Goal: Information Seeking & Learning: Learn about a topic

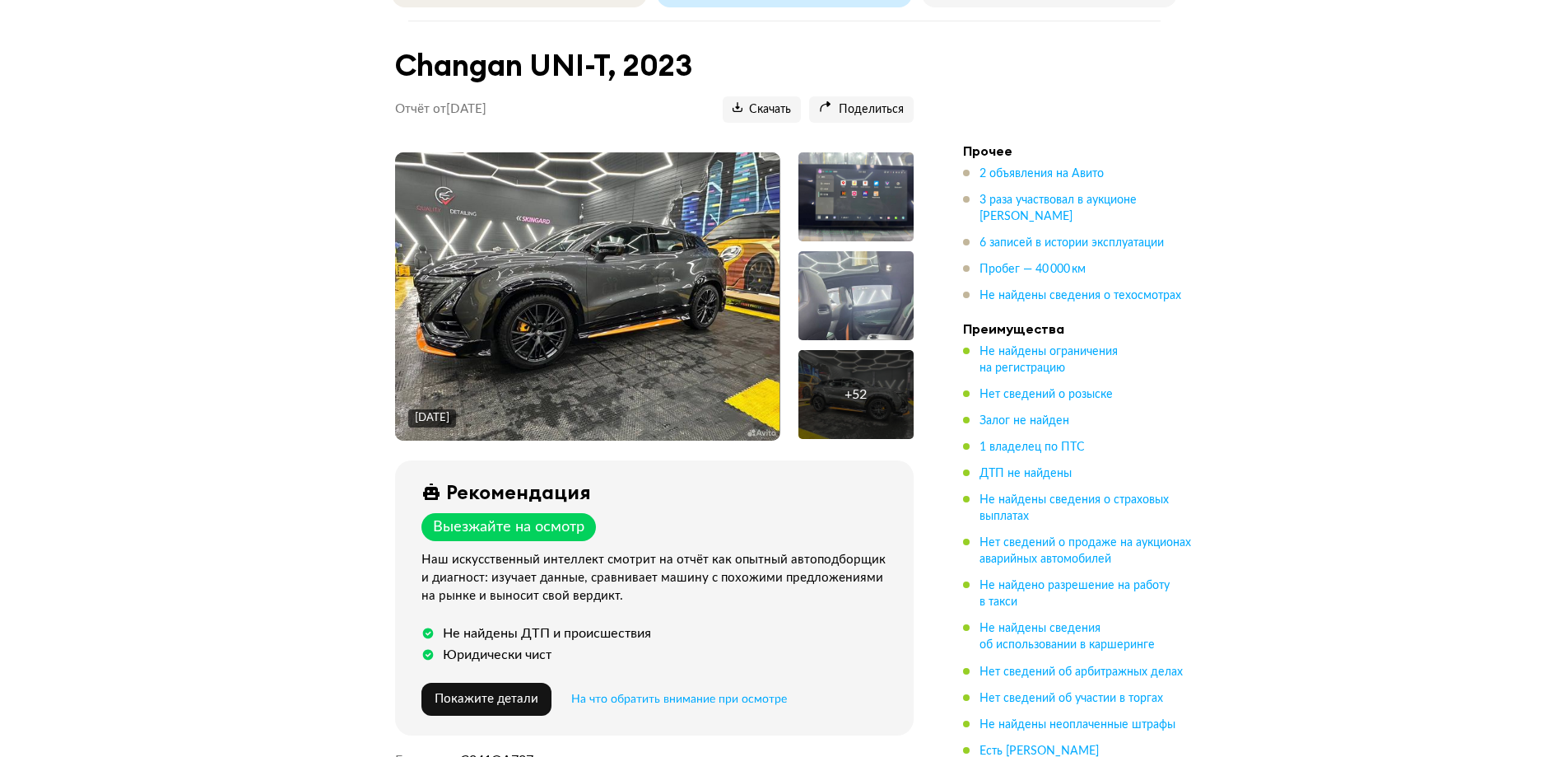
scroll to position [165, 0]
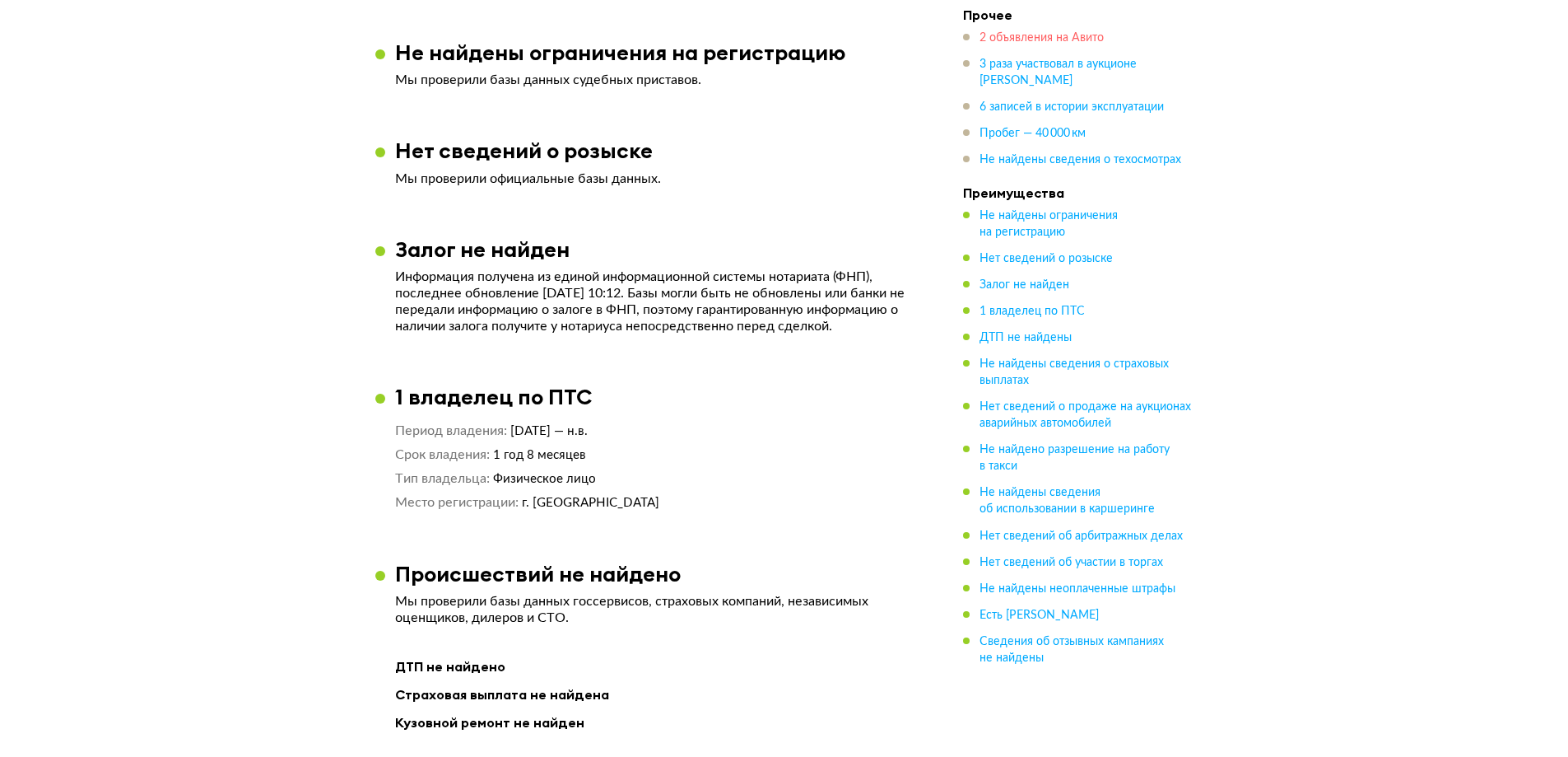
click at [1053, 33] on span "2 объявления на Авито" at bounding box center [1042, 38] width 125 height 12
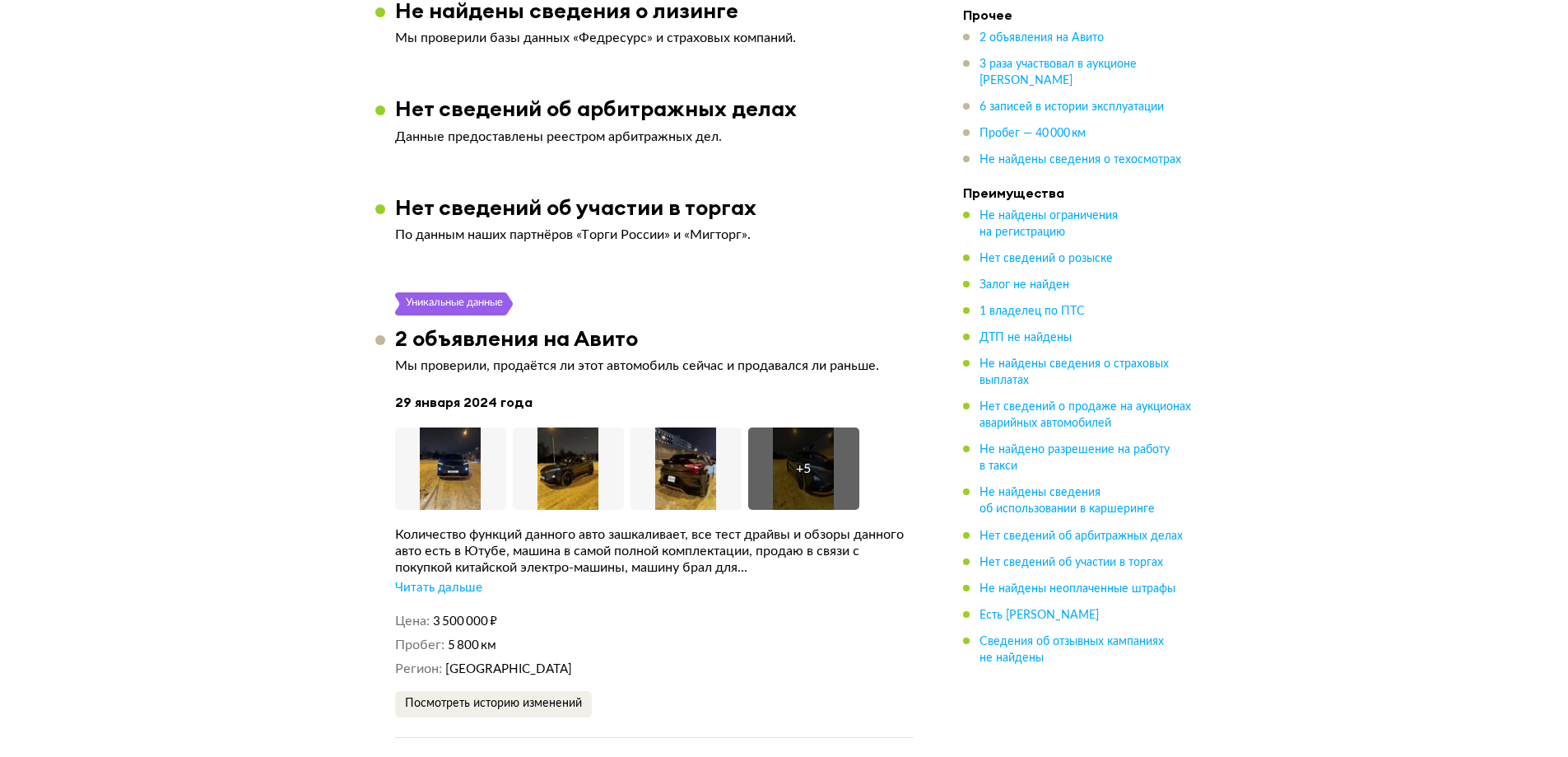
scroll to position [2503, 0]
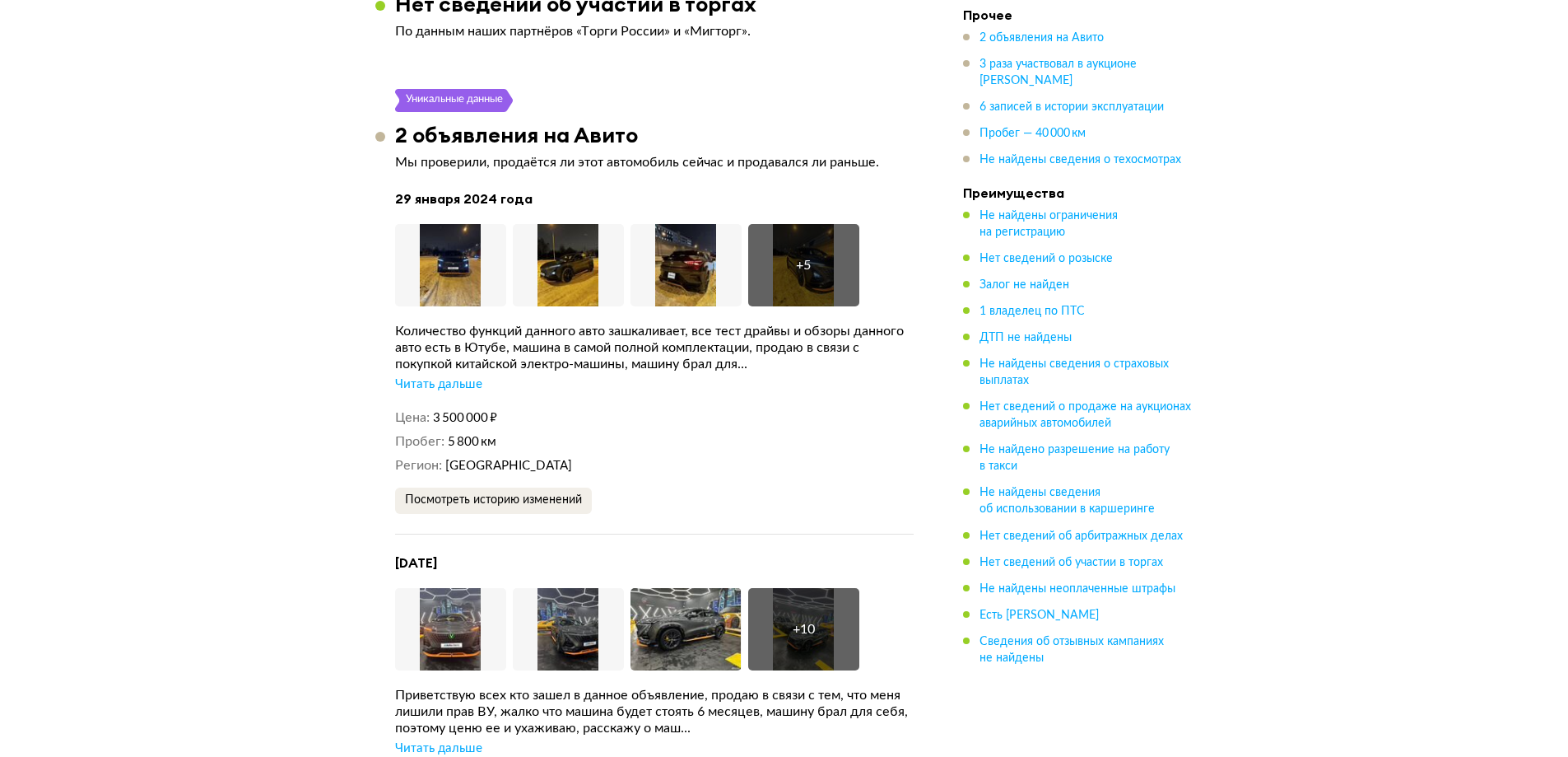
click at [452, 376] on div "Читать дальше" at bounding box center [439, 384] width 88 height 17
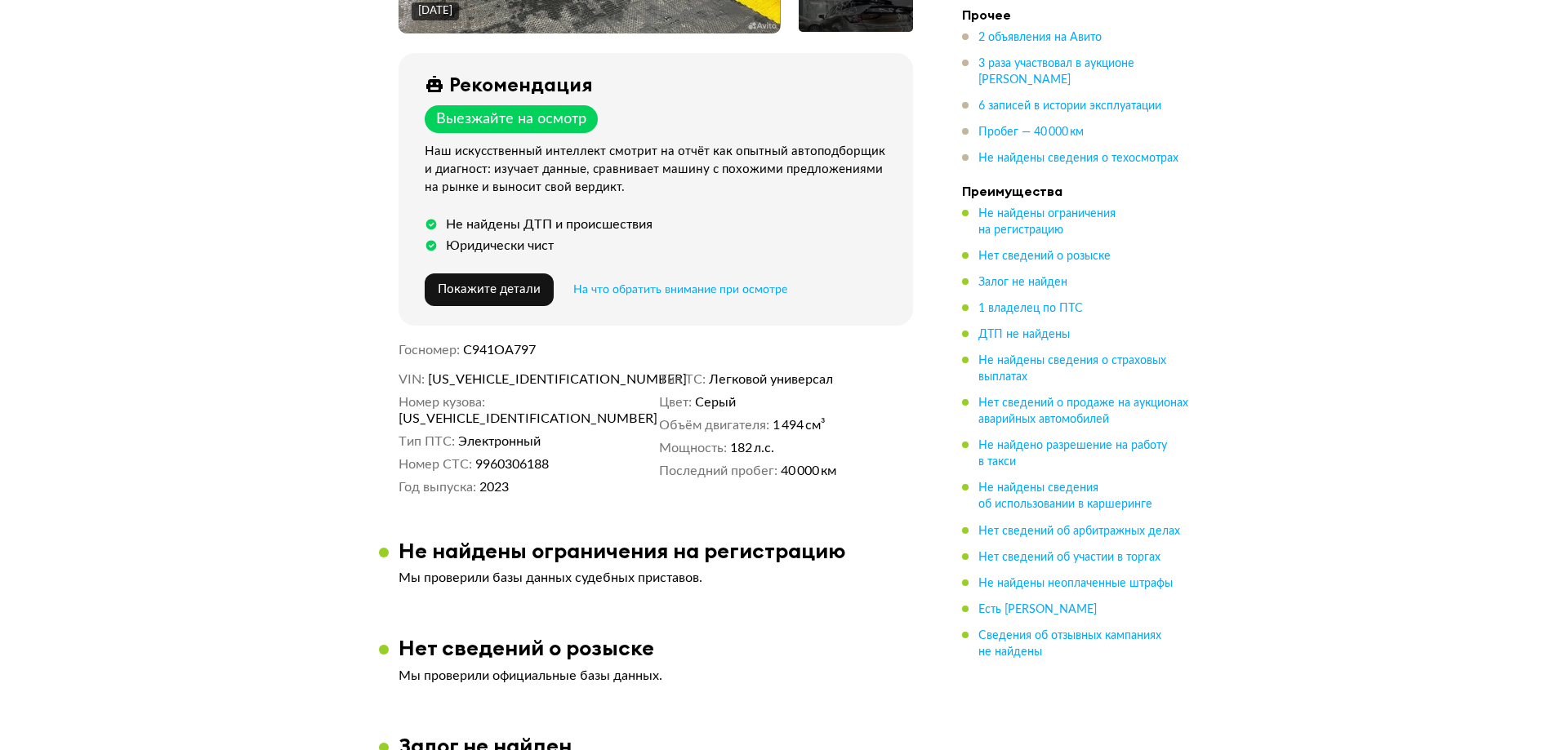
scroll to position [359, 0]
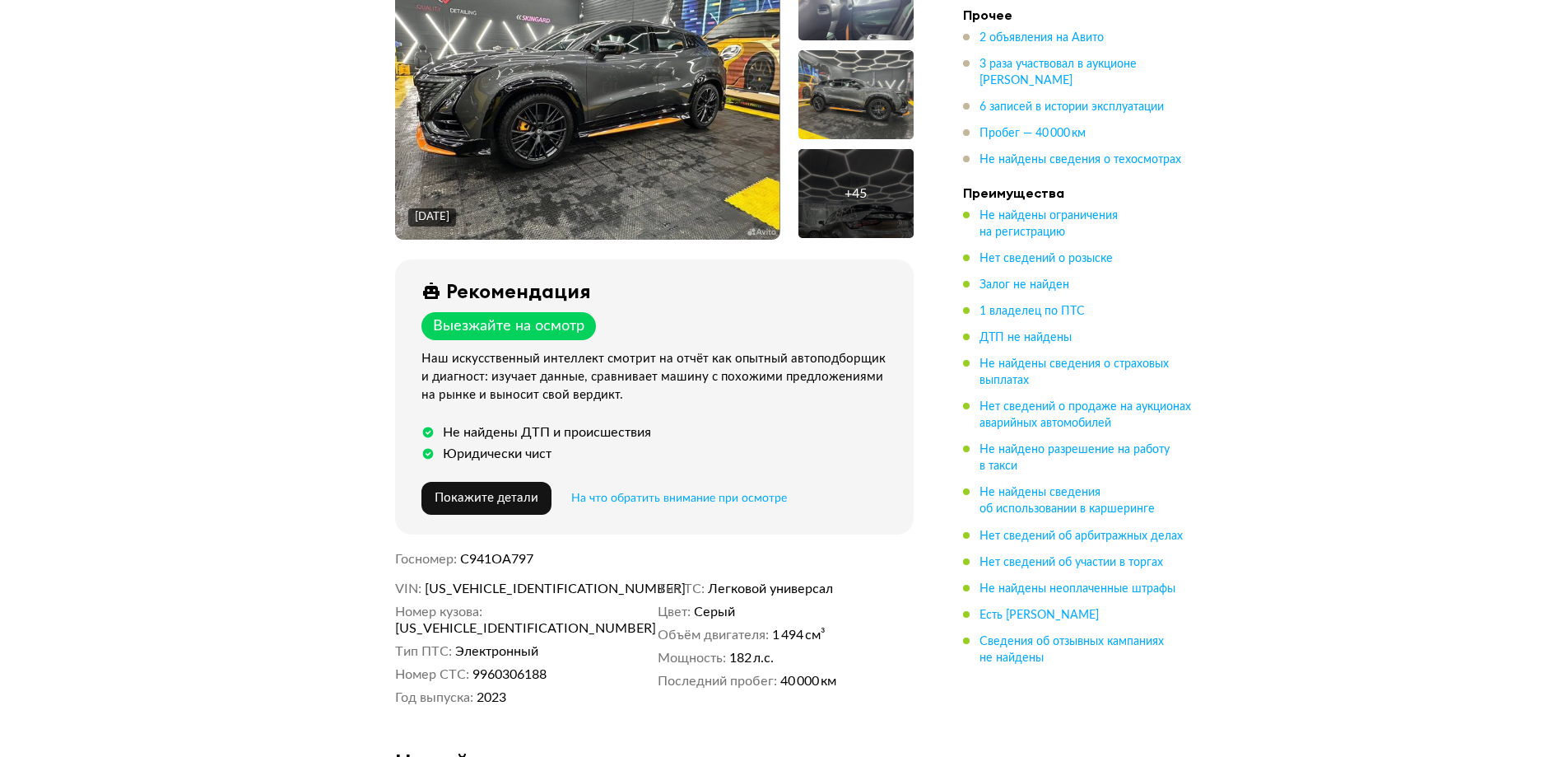
click at [568, 124] on img at bounding box center [587, 95] width 385 height 288
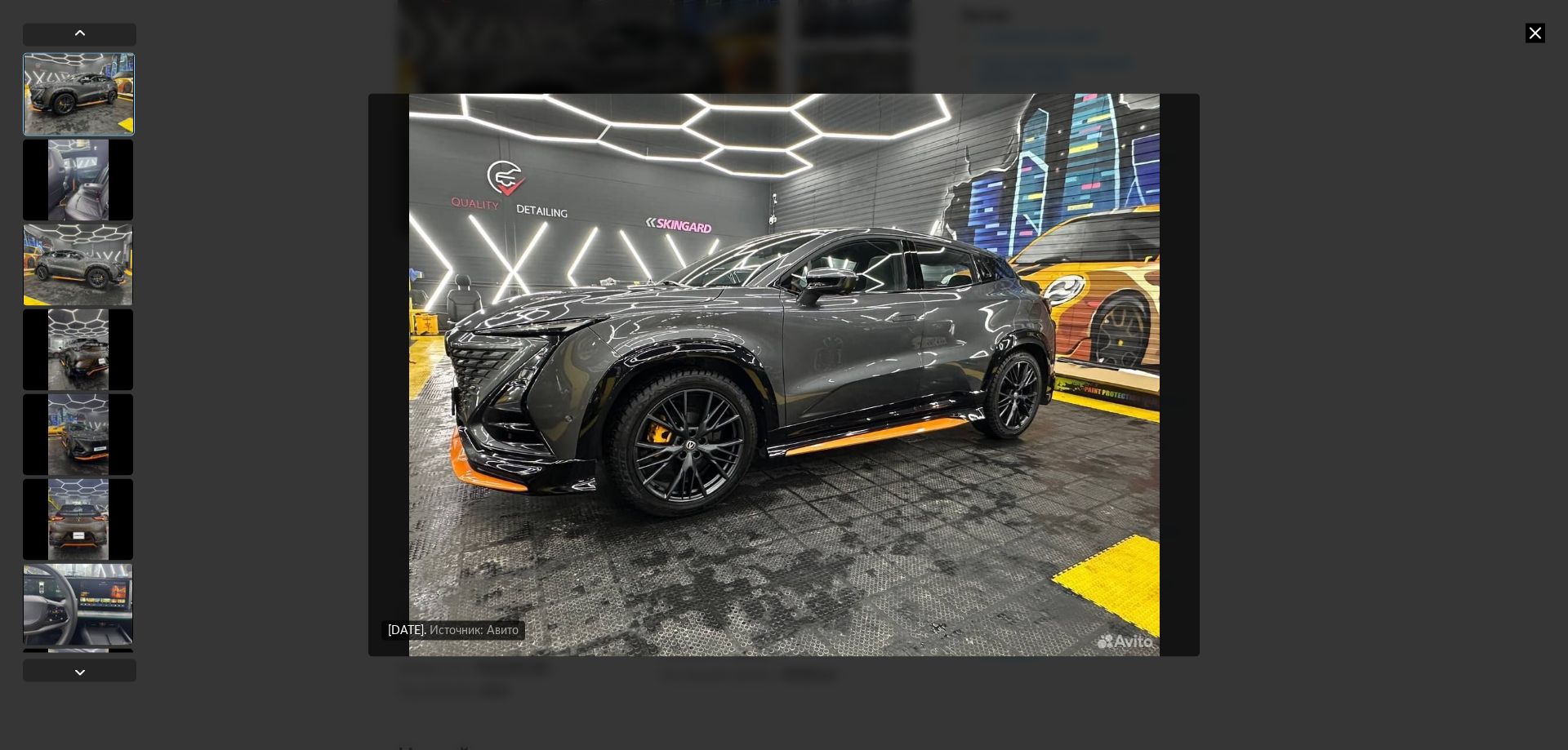
click at [97, 178] on div at bounding box center [78, 179] width 111 height 82
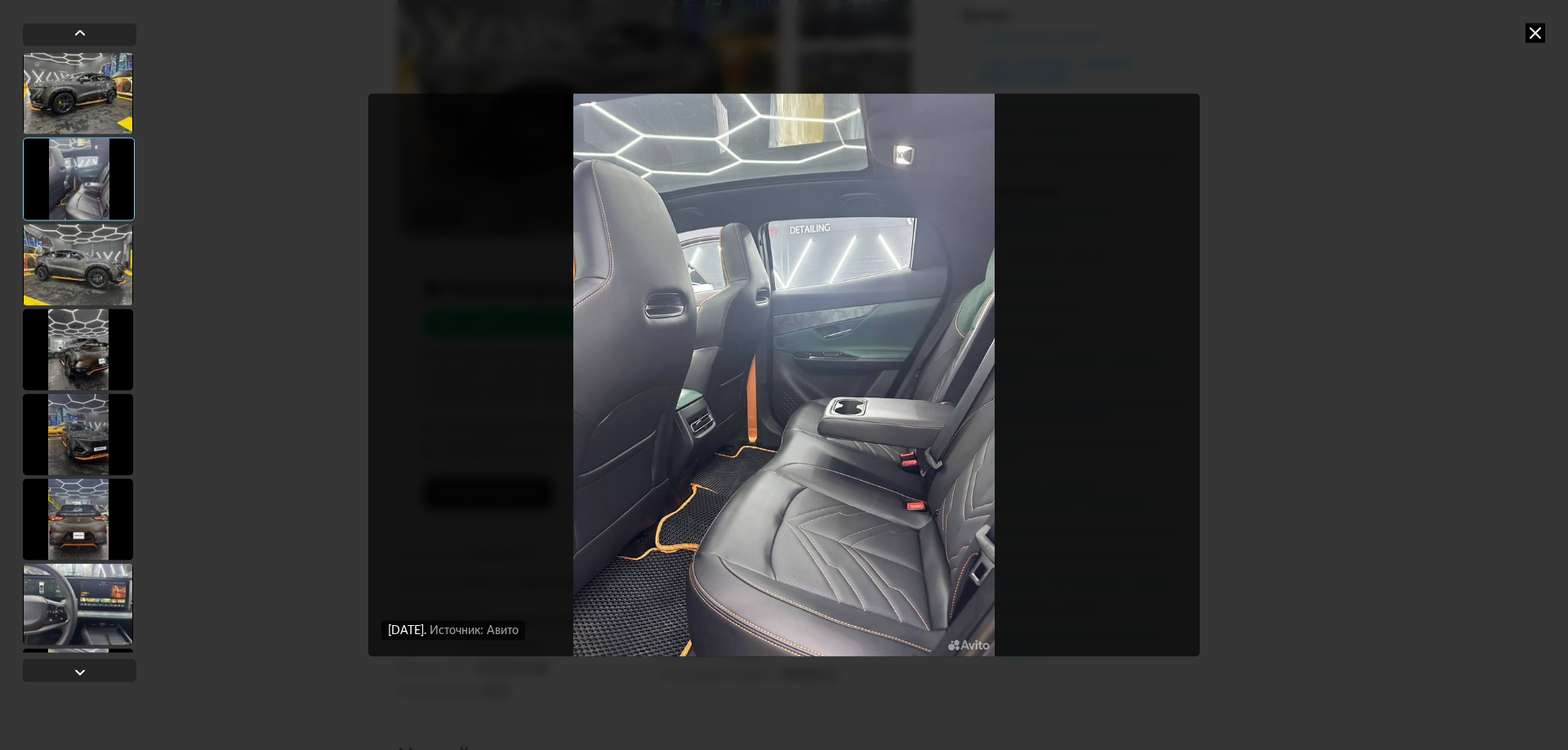
click at [75, 267] on div at bounding box center [78, 264] width 111 height 82
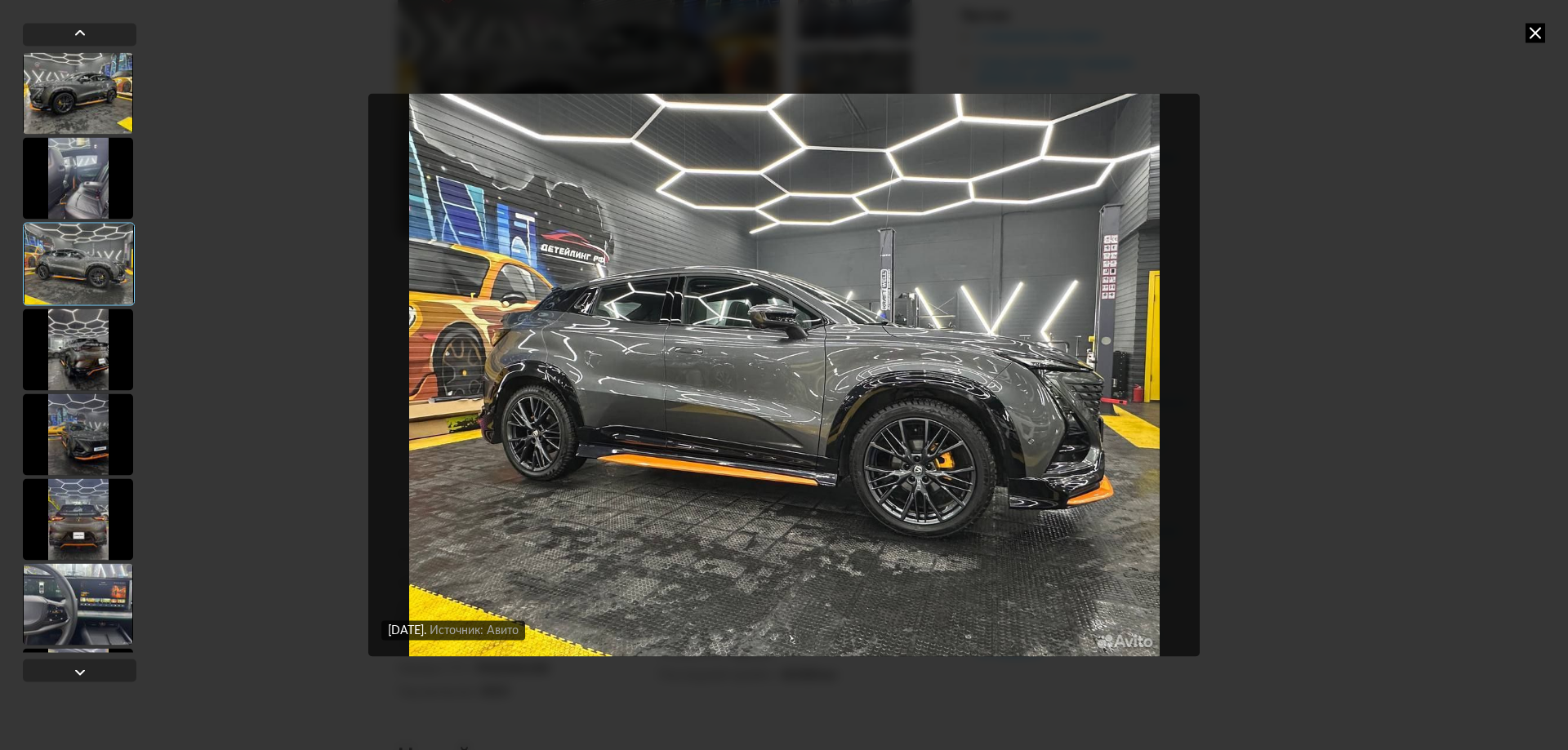
click at [73, 311] on div at bounding box center [78, 349] width 111 height 82
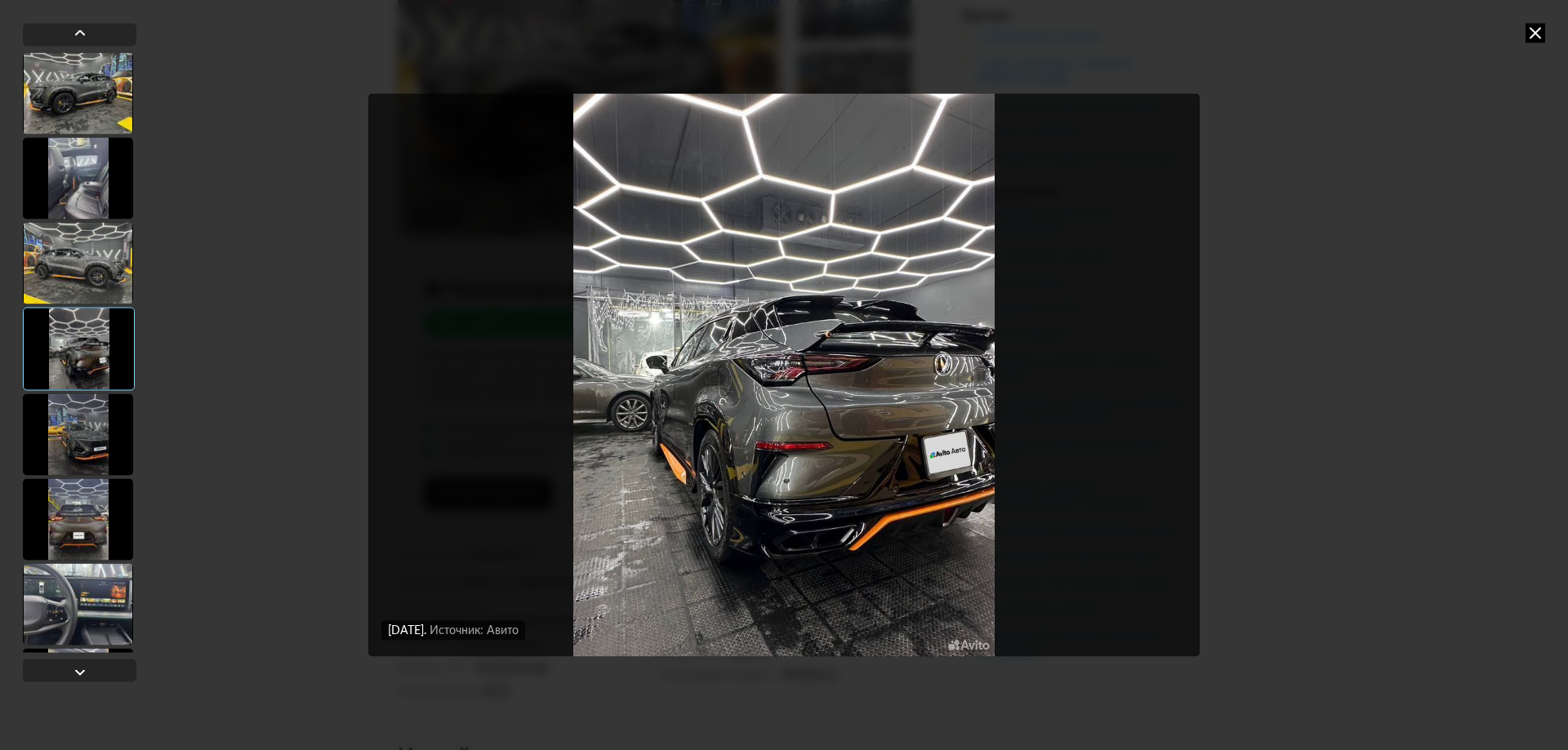
click at [63, 438] on div at bounding box center [78, 434] width 111 height 82
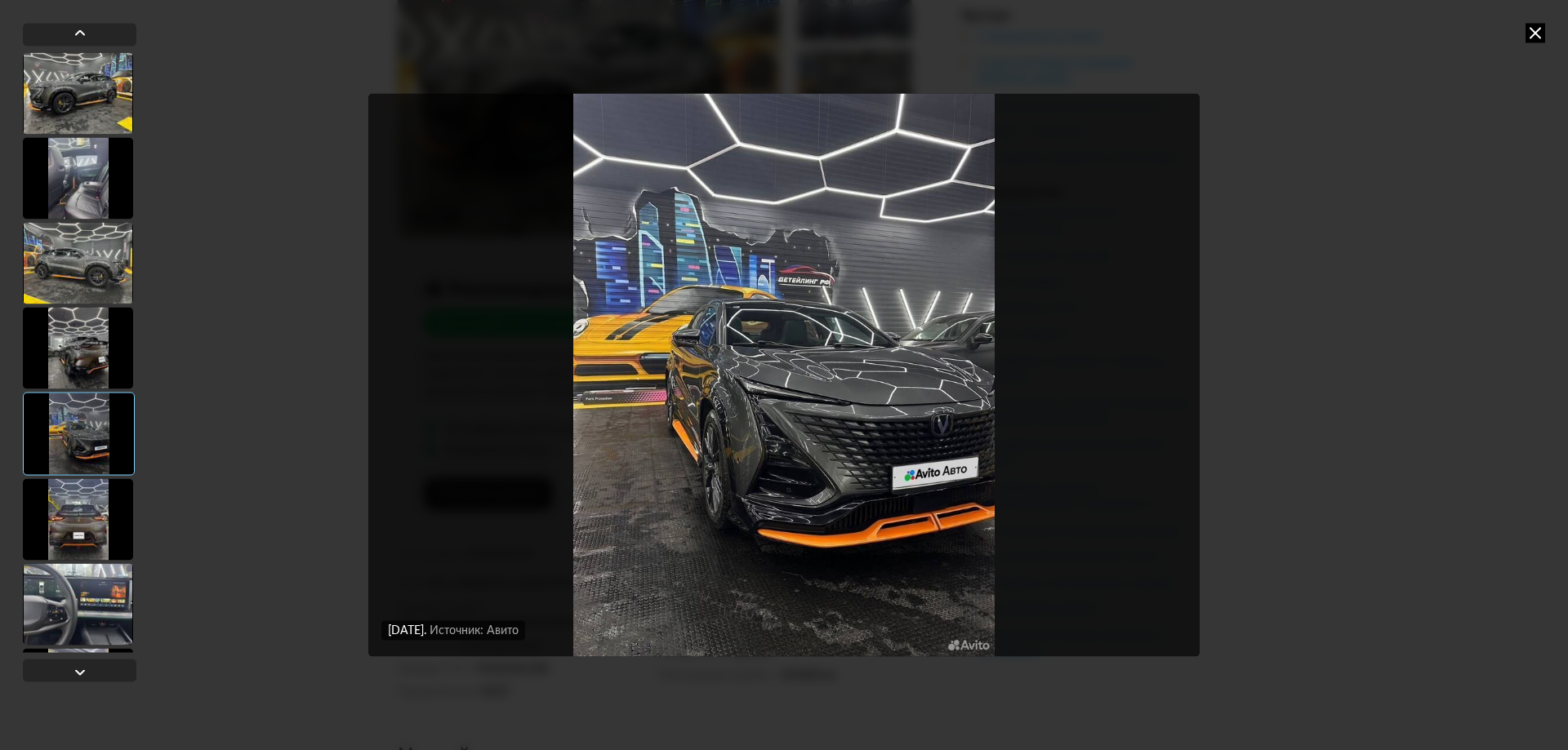
click at [63, 485] on div at bounding box center [78, 519] width 111 height 82
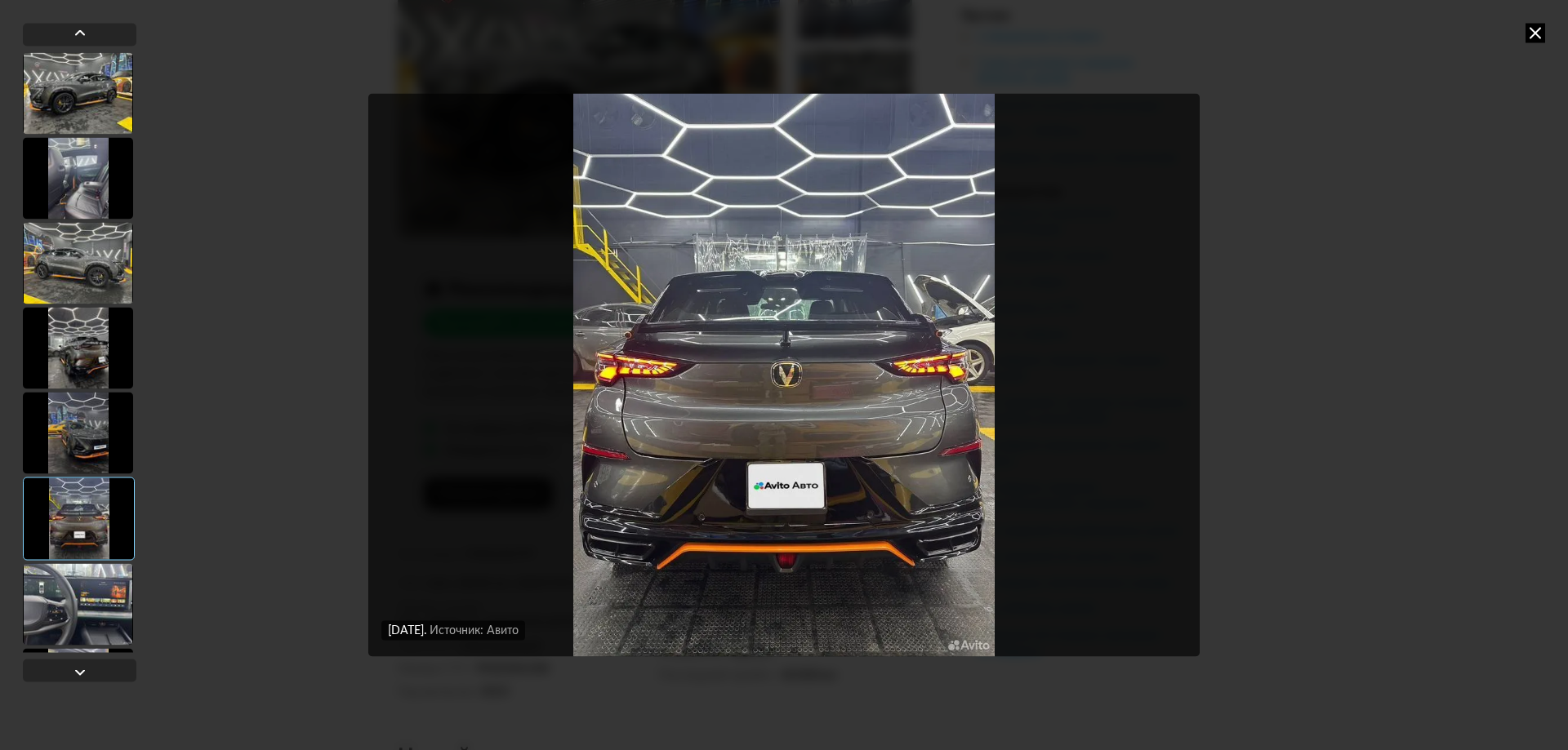
click at [64, 588] on div at bounding box center [78, 604] width 111 height 82
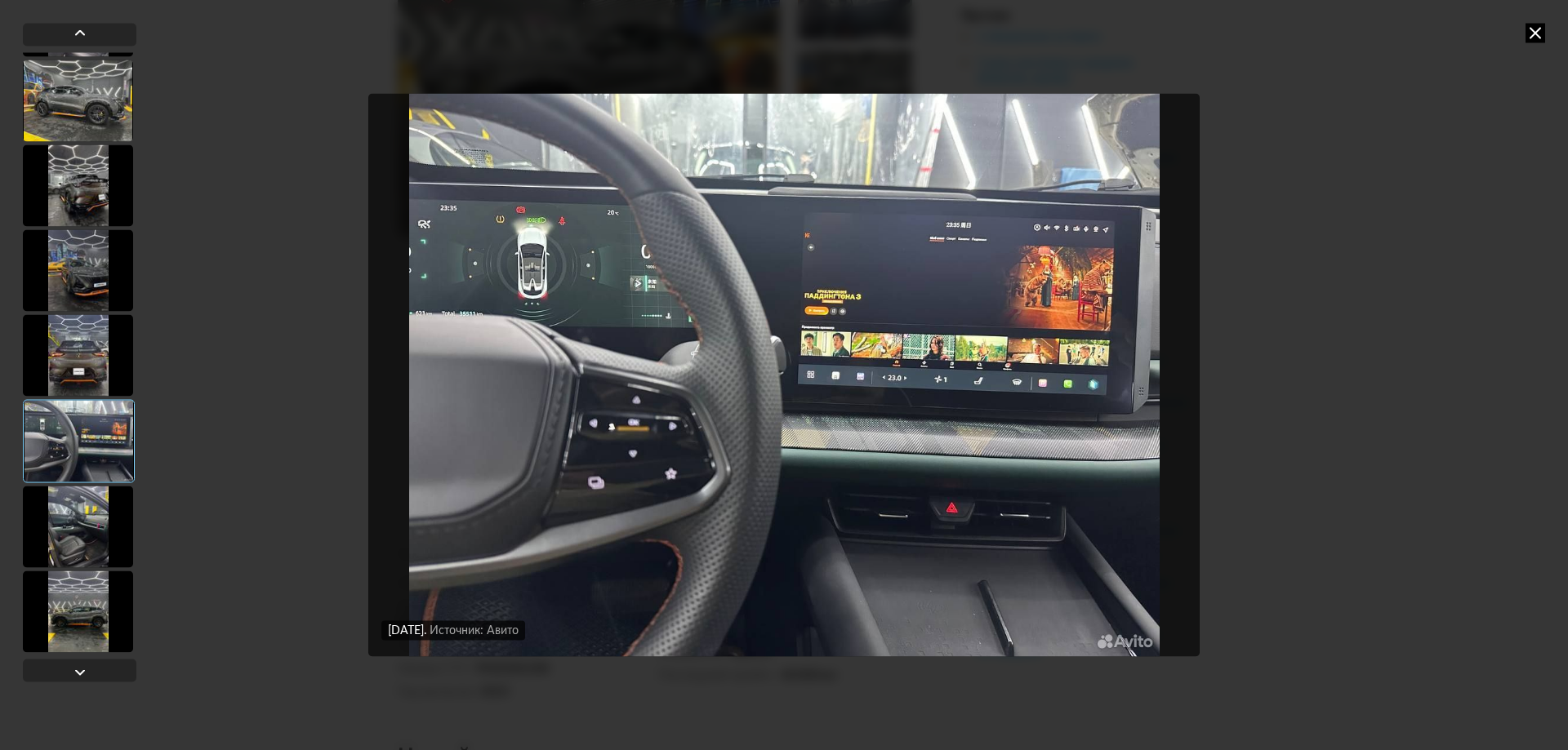
scroll to position [163, 0]
click at [86, 517] on div at bounding box center [78, 526] width 111 height 82
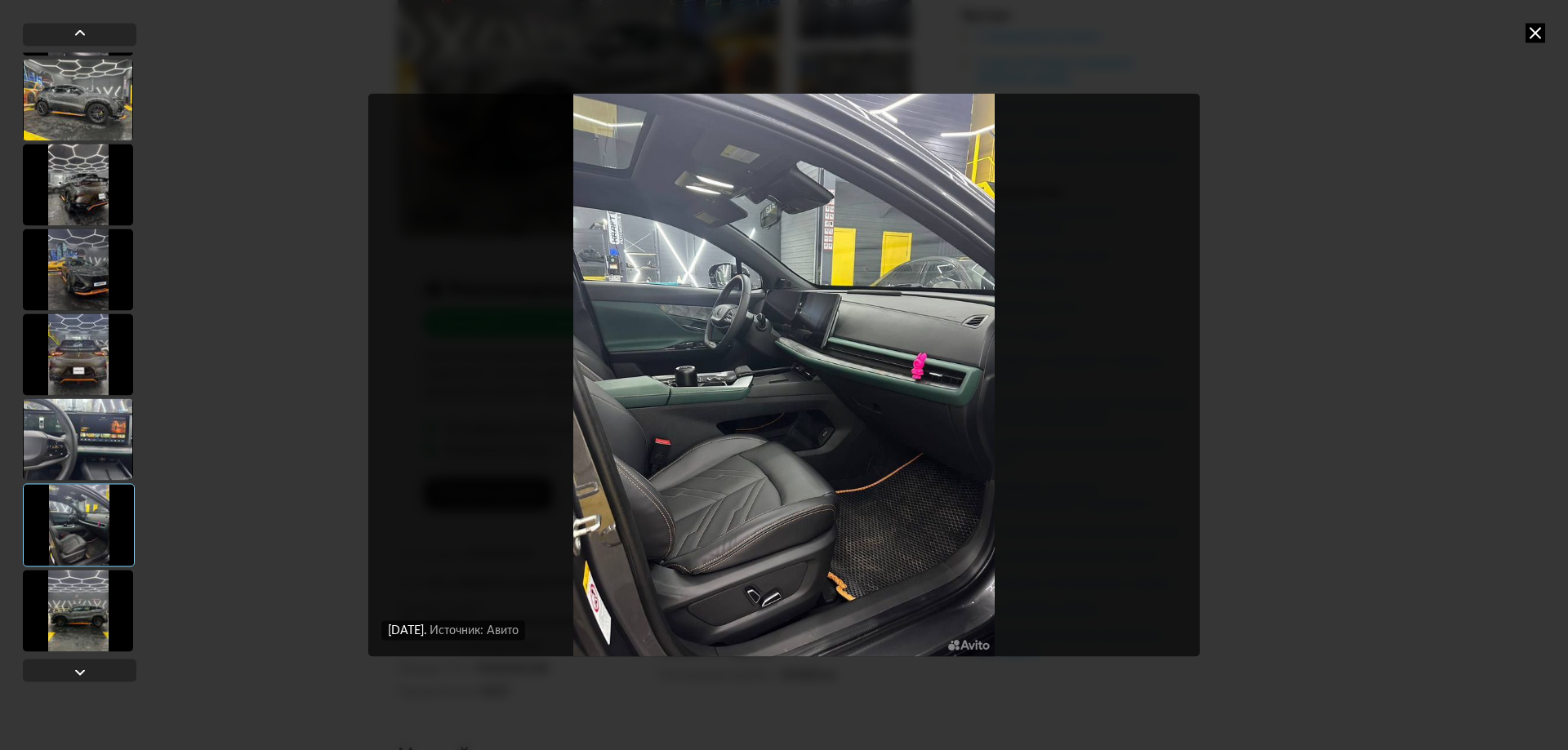
click at [80, 575] on div at bounding box center [78, 611] width 111 height 82
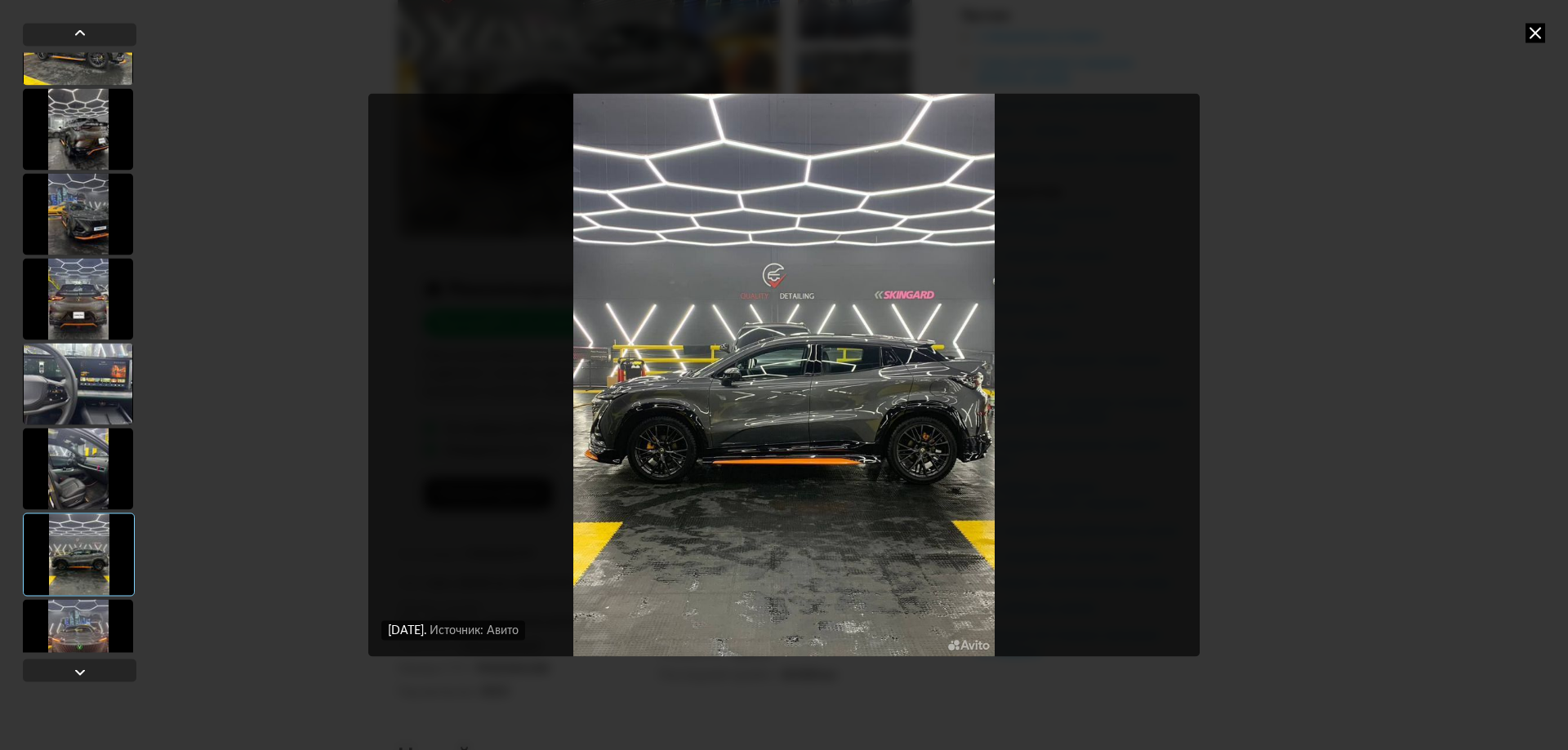
scroll to position [245, 0]
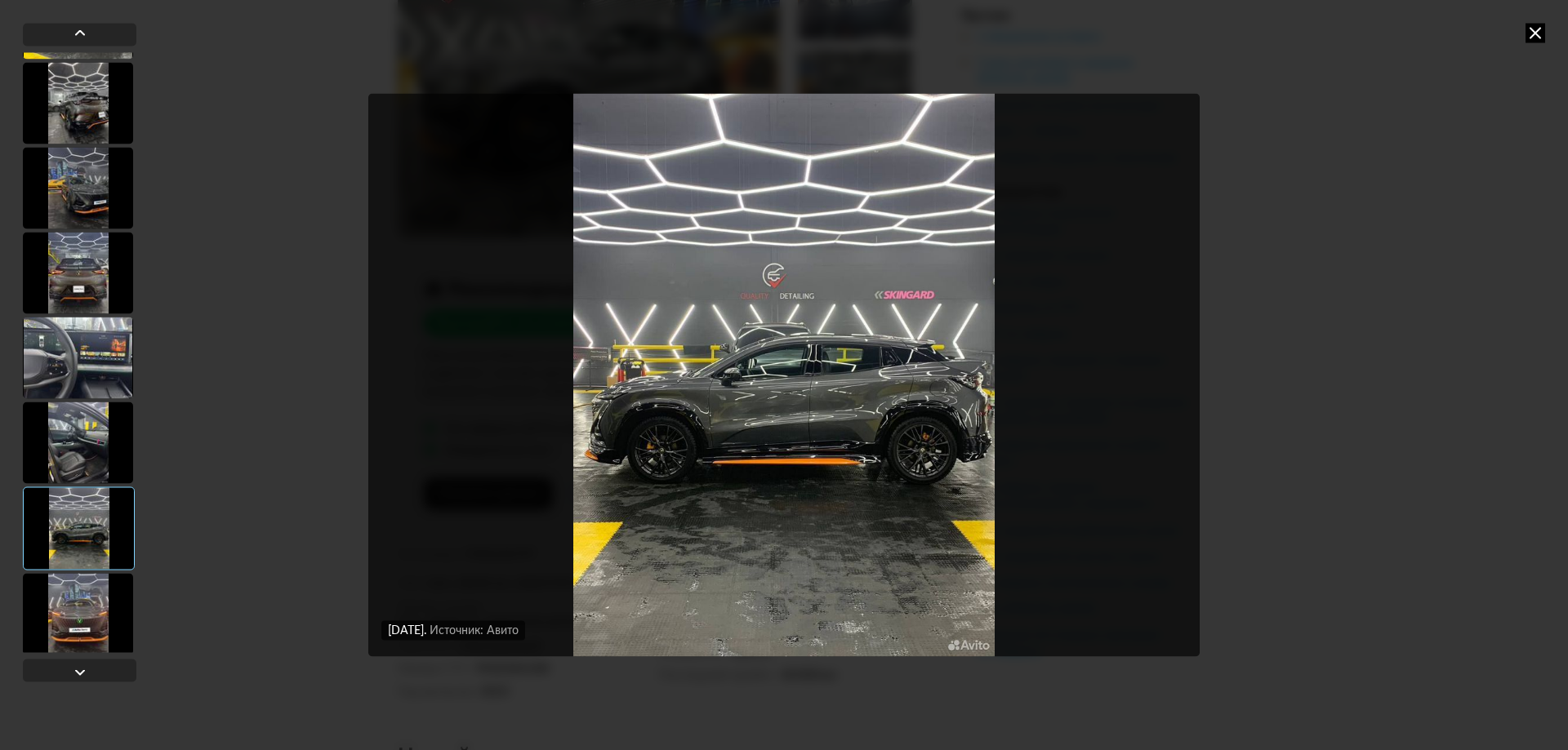
click at [83, 575] on div at bounding box center [78, 614] width 111 height 82
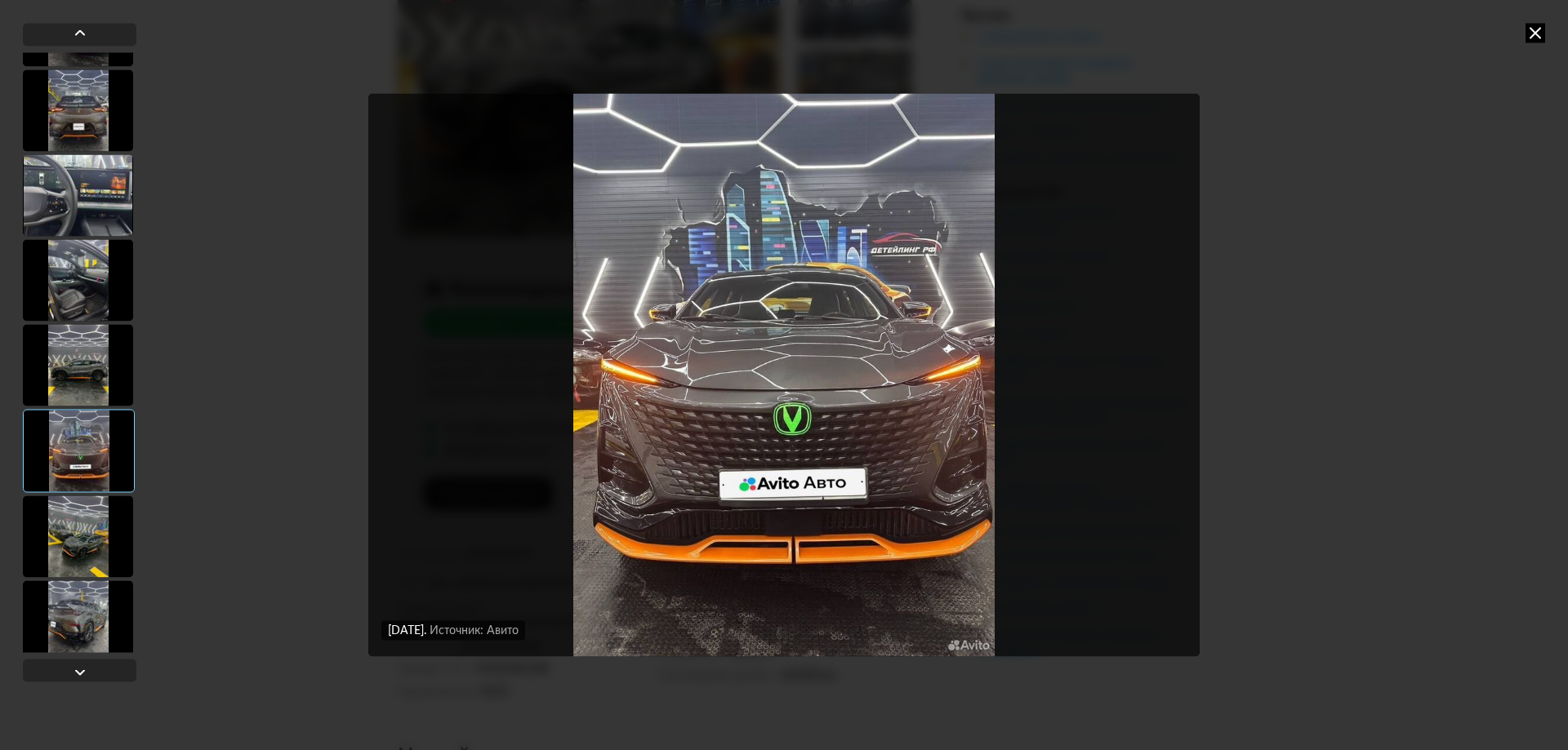
scroll to position [408, 0]
click at [83, 557] on div at bounding box center [78, 536] width 111 height 82
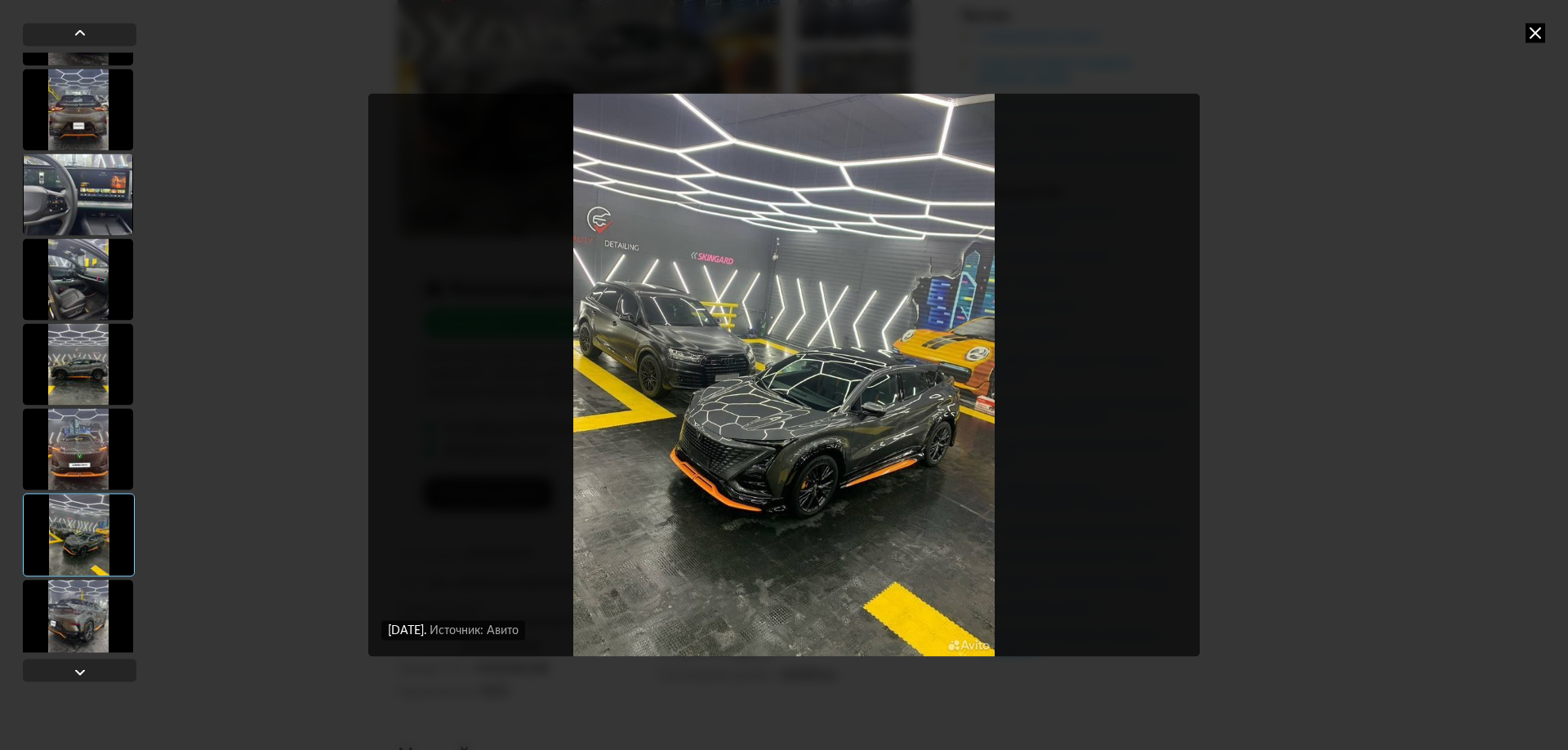
click at [78, 583] on div at bounding box center [78, 620] width 111 height 82
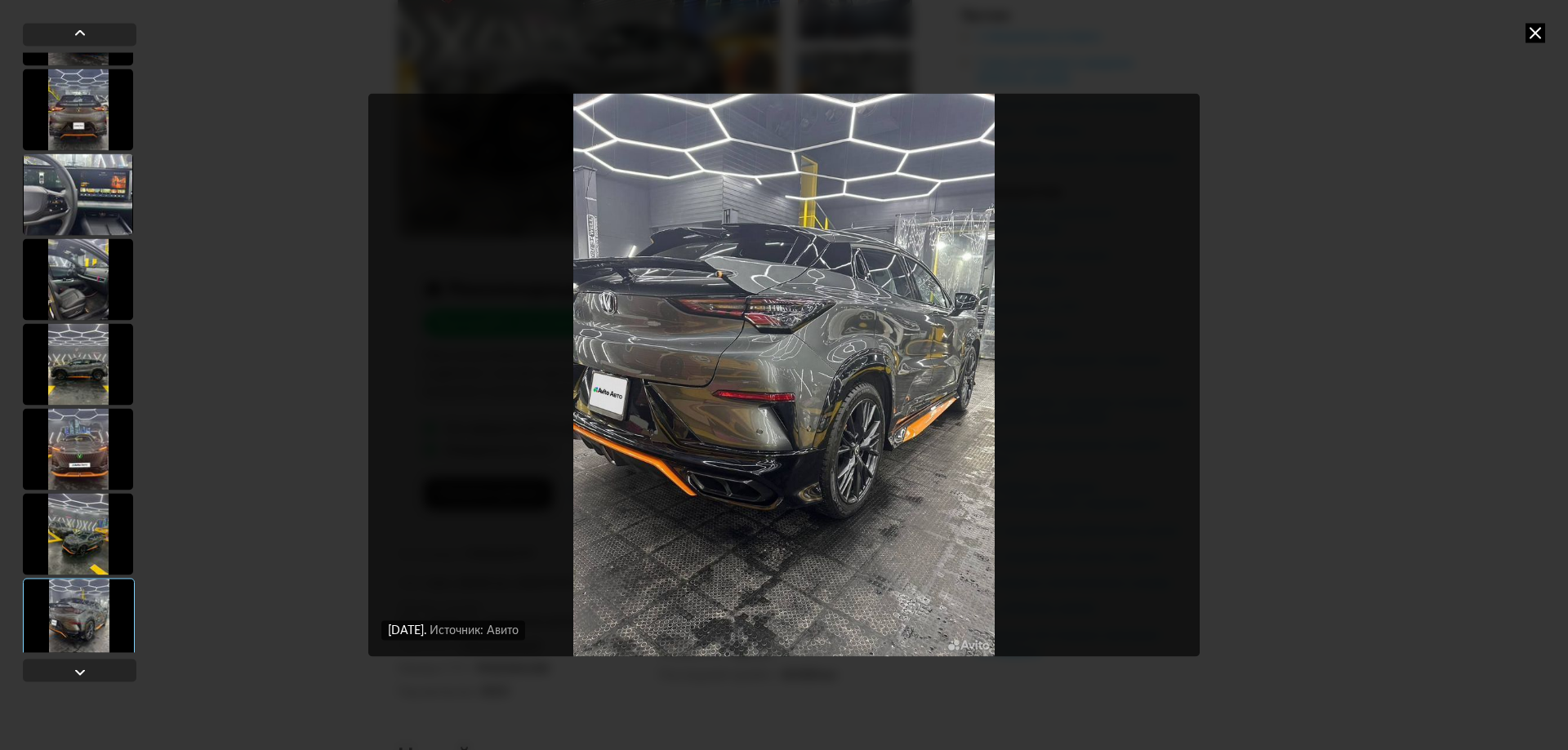
click at [80, 610] on div at bounding box center [78, 620] width 112 height 83
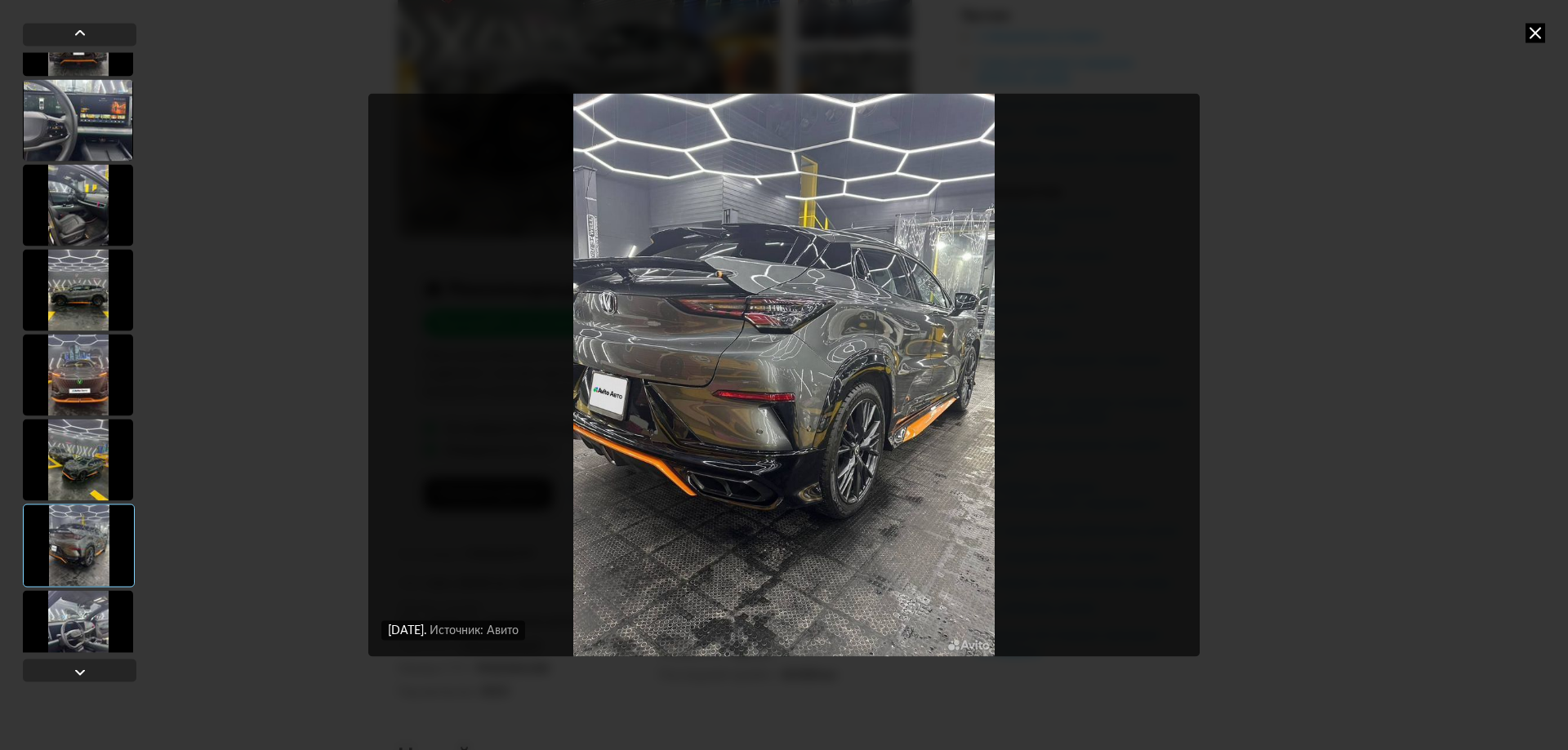
scroll to position [653, 0]
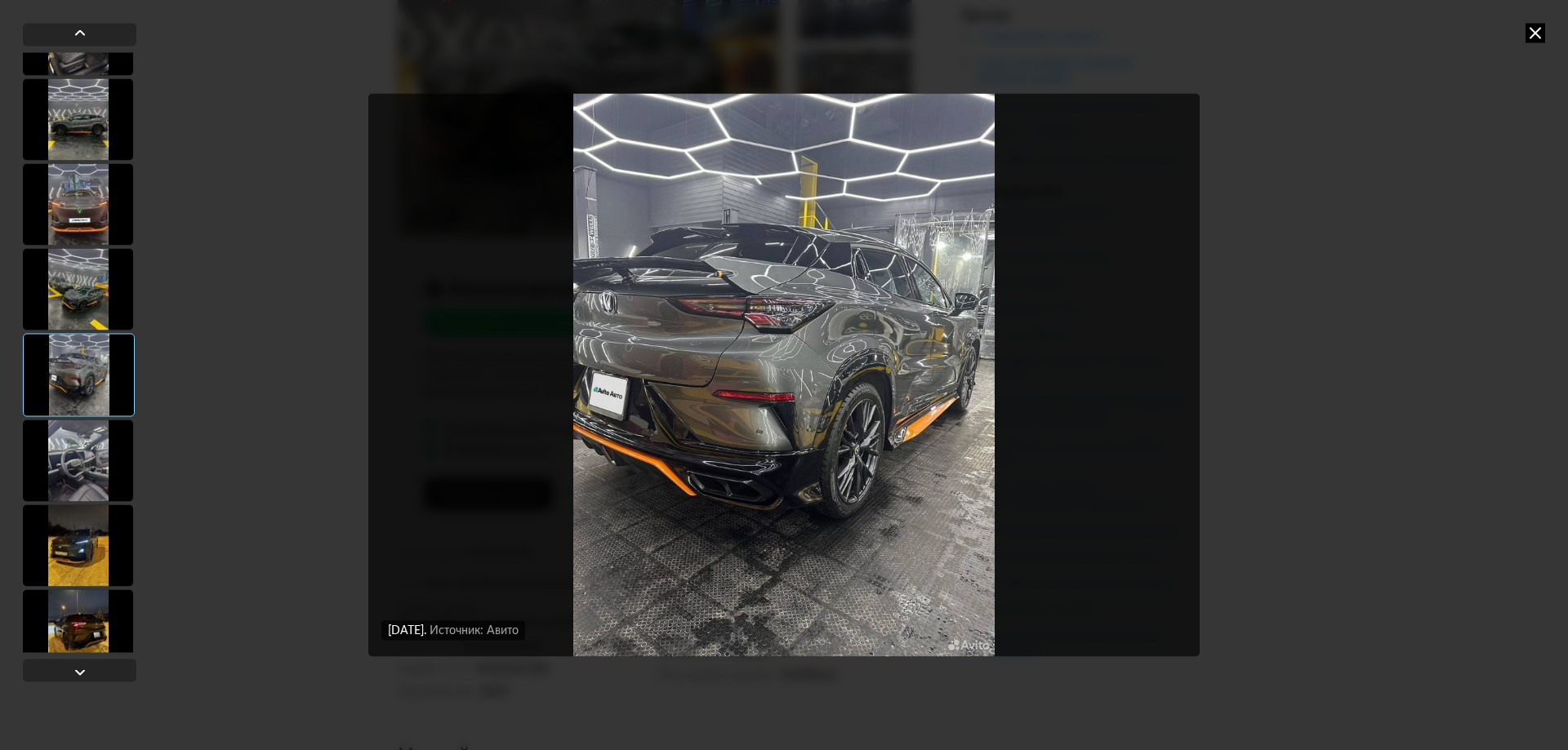
click at [81, 608] on div at bounding box center [78, 629] width 111 height 82
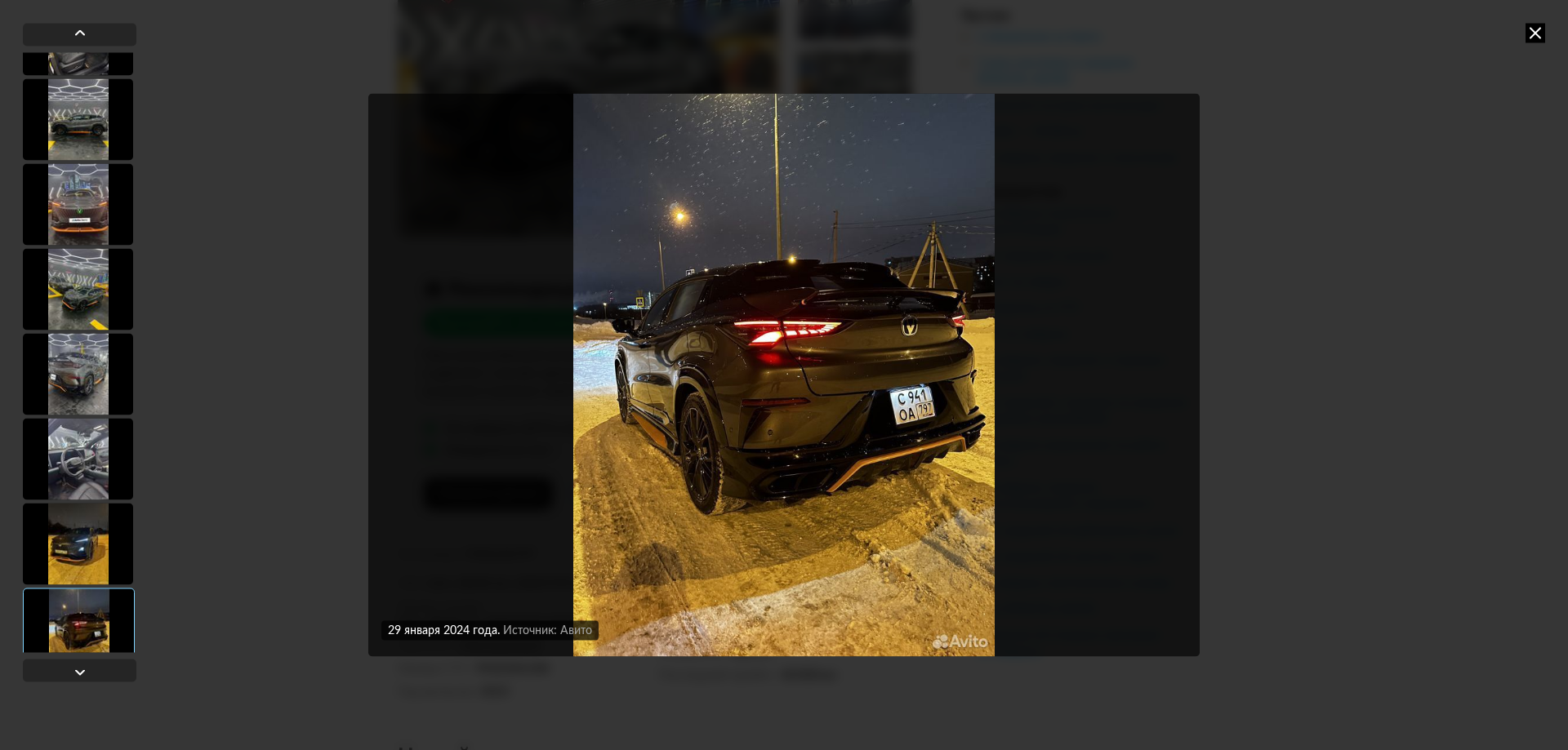
click at [81, 570] on div at bounding box center [78, 543] width 111 height 82
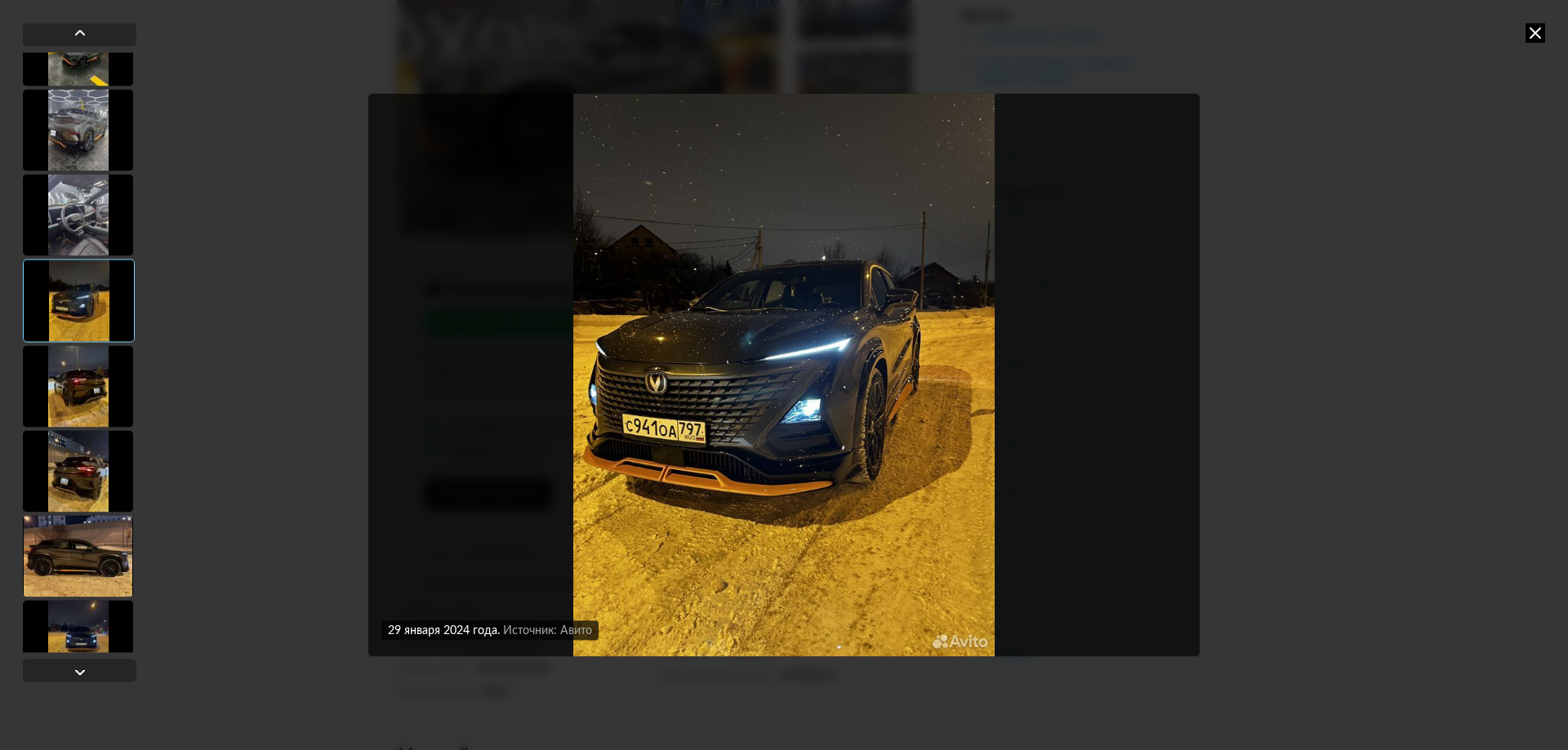
scroll to position [898, 0]
click at [87, 476] on div at bounding box center [78, 469] width 111 height 82
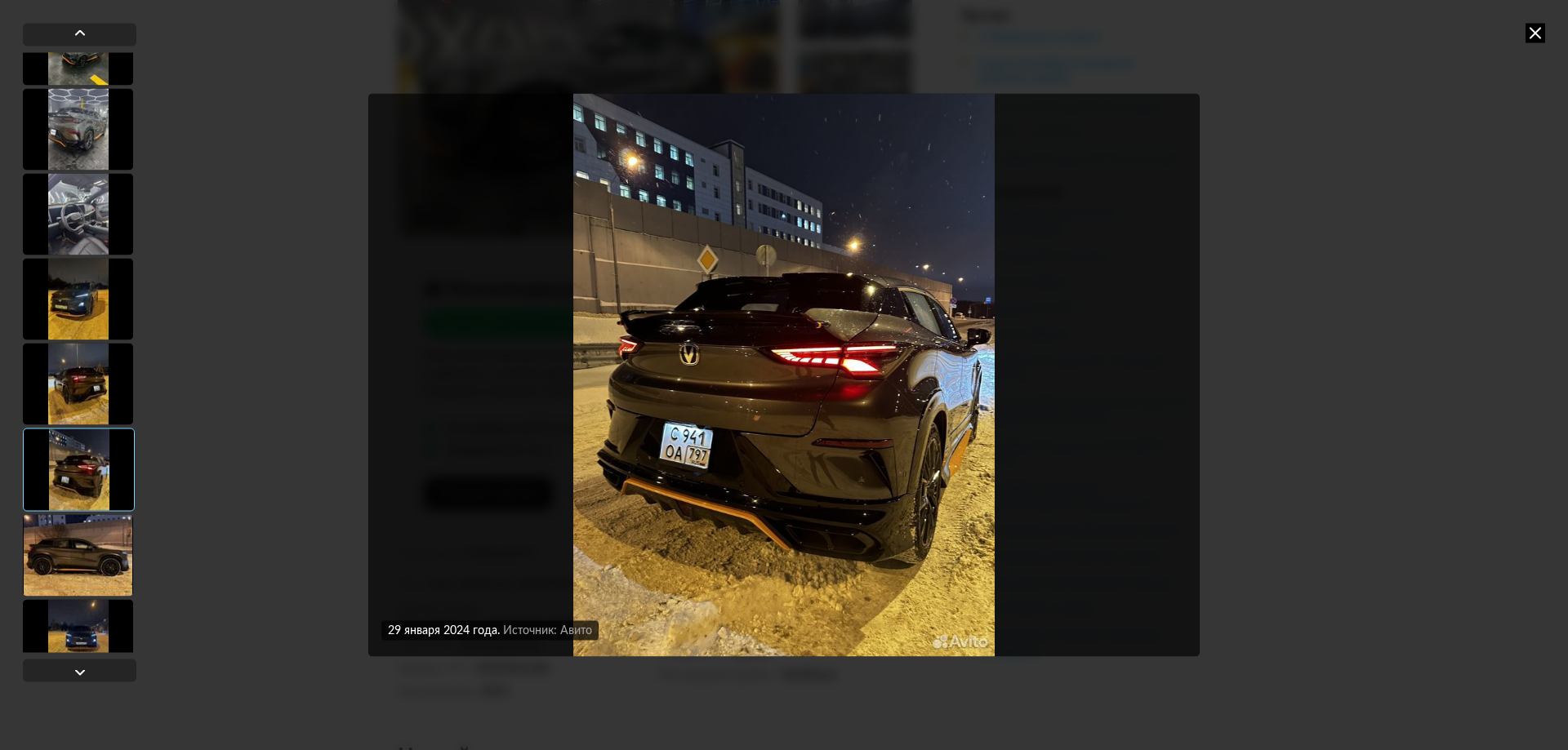
click at [92, 583] on div at bounding box center [78, 554] width 111 height 82
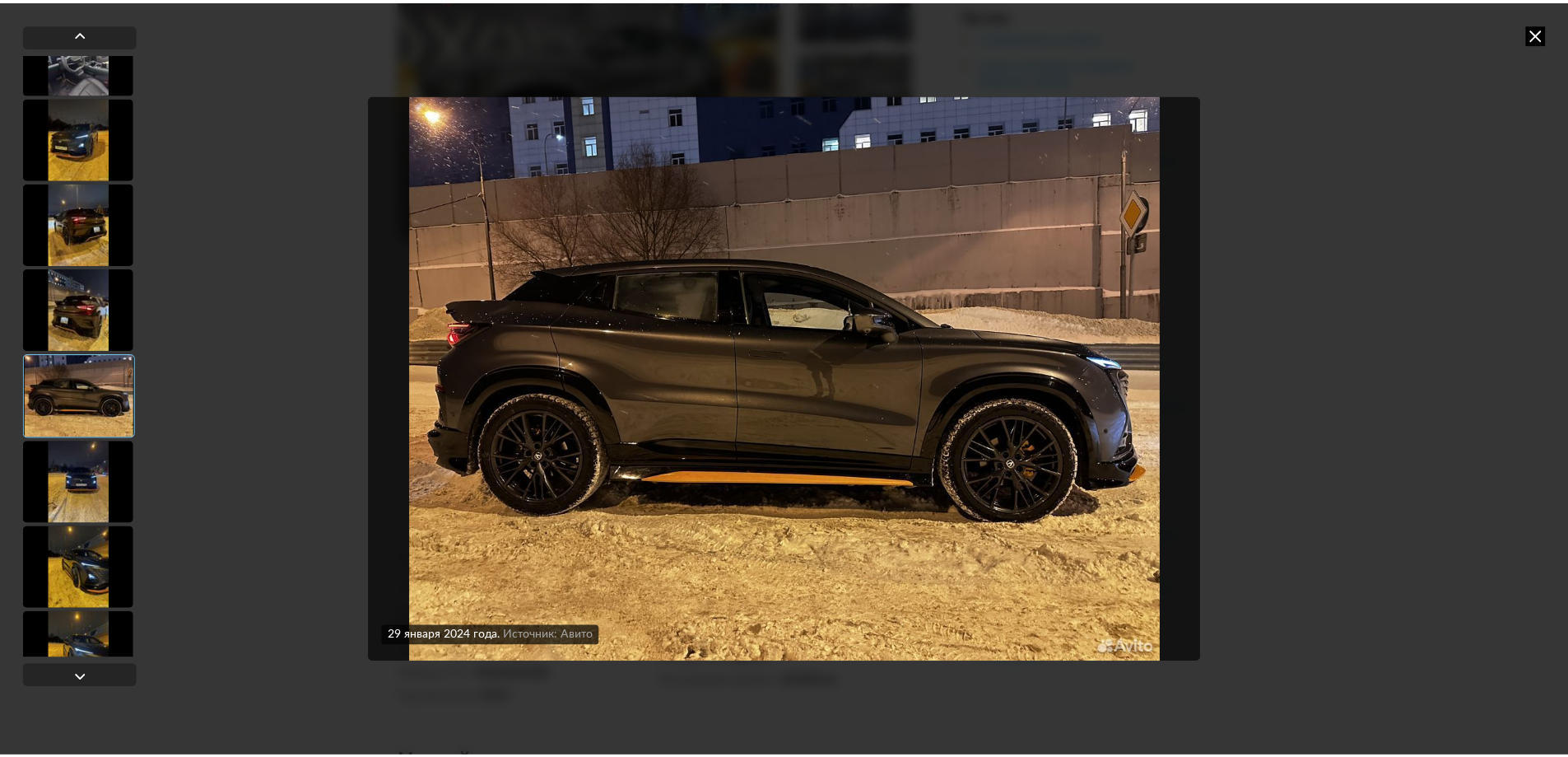
scroll to position [1071, 0]
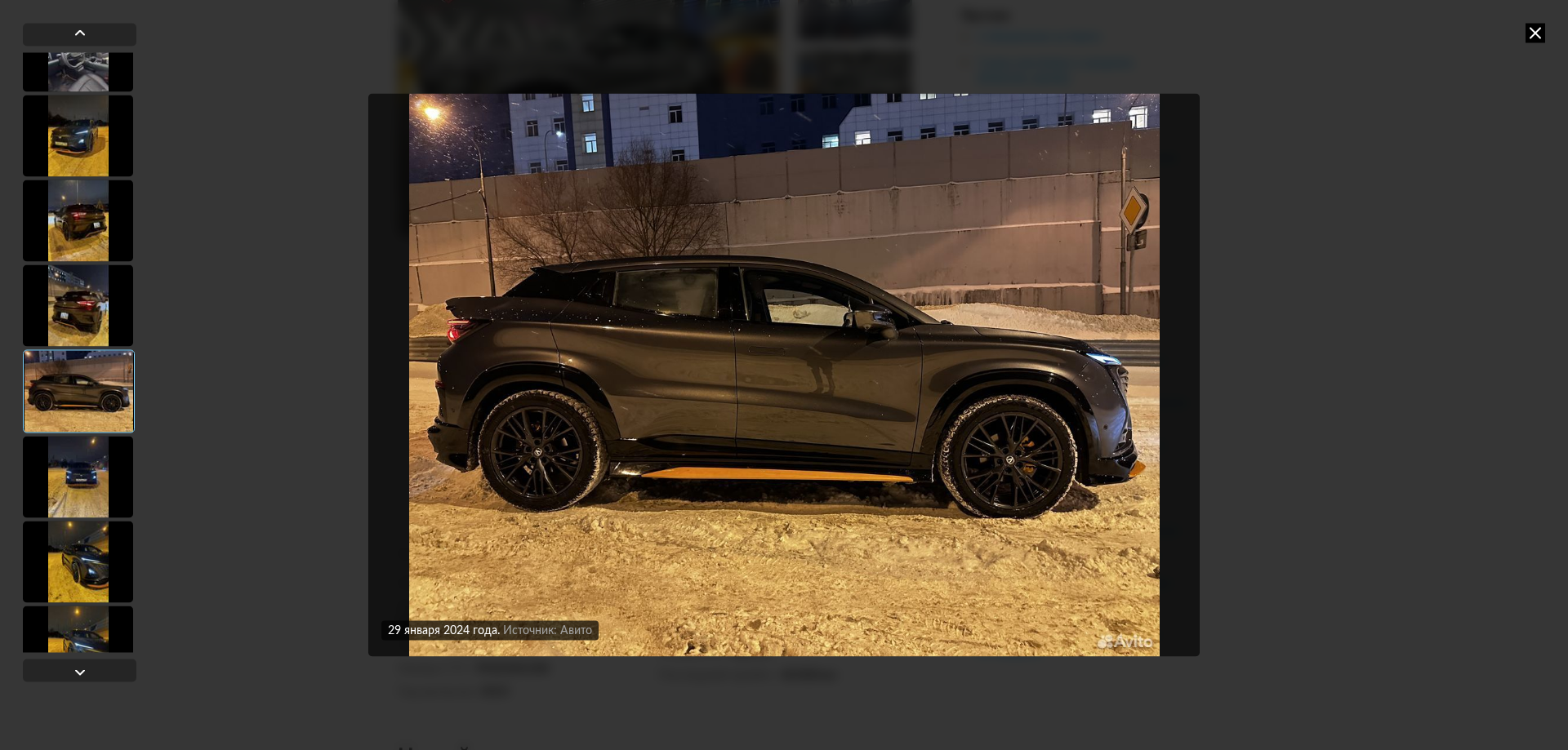
click at [87, 490] on div at bounding box center [78, 476] width 111 height 82
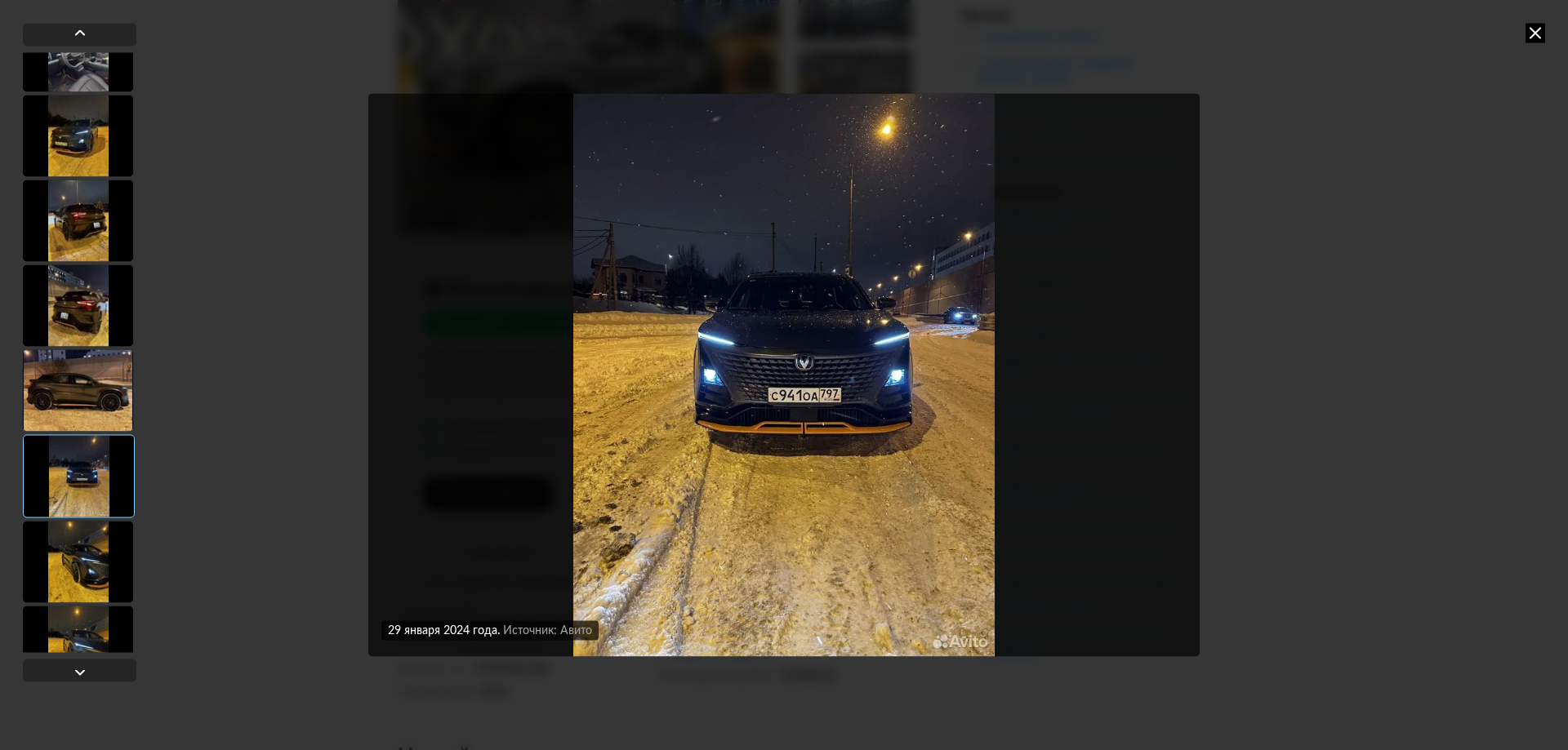
click at [90, 542] on div at bounding box center [78, 561] width 111 height 82
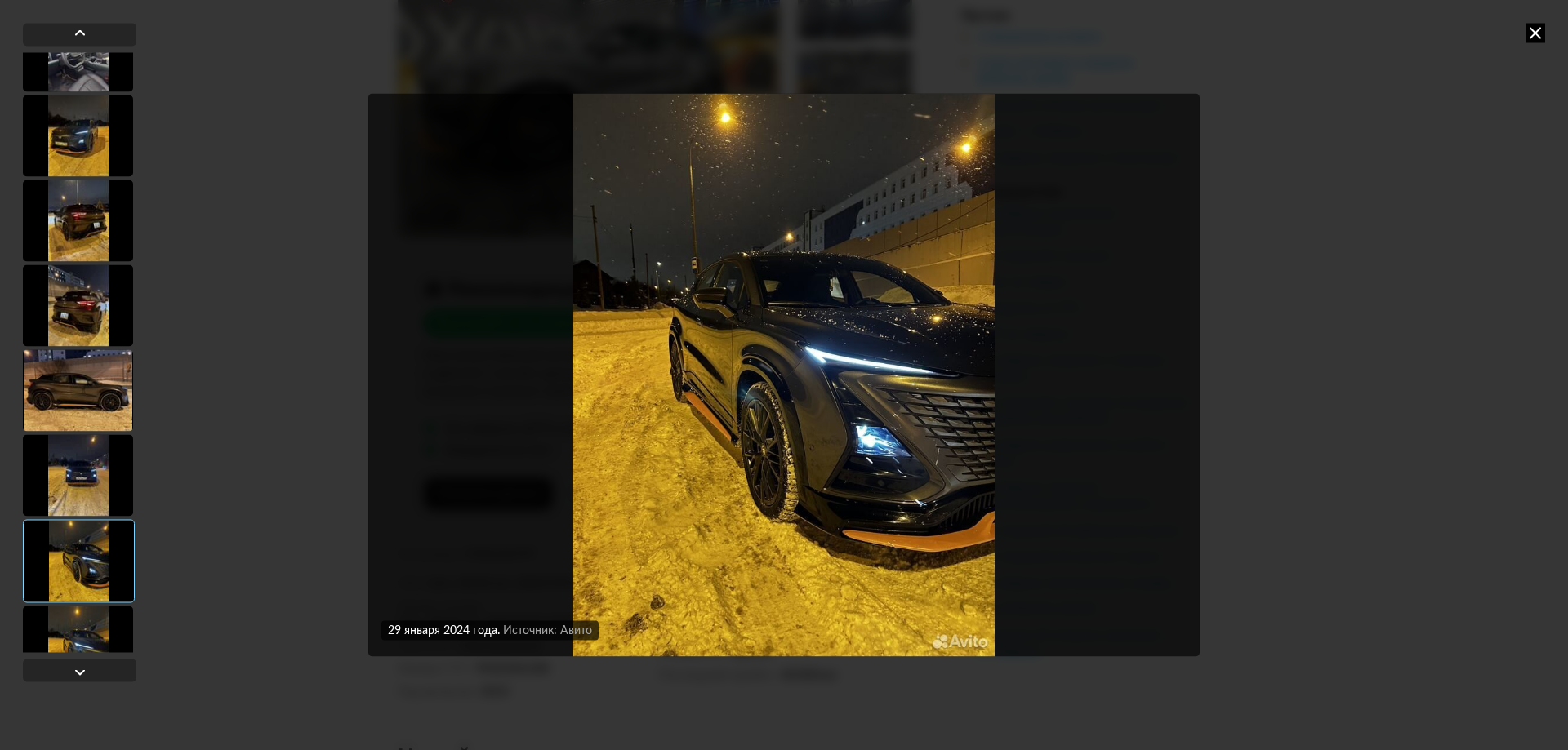
click at [82, 641] on div at bounding box center [78, 646] width 111 height 82
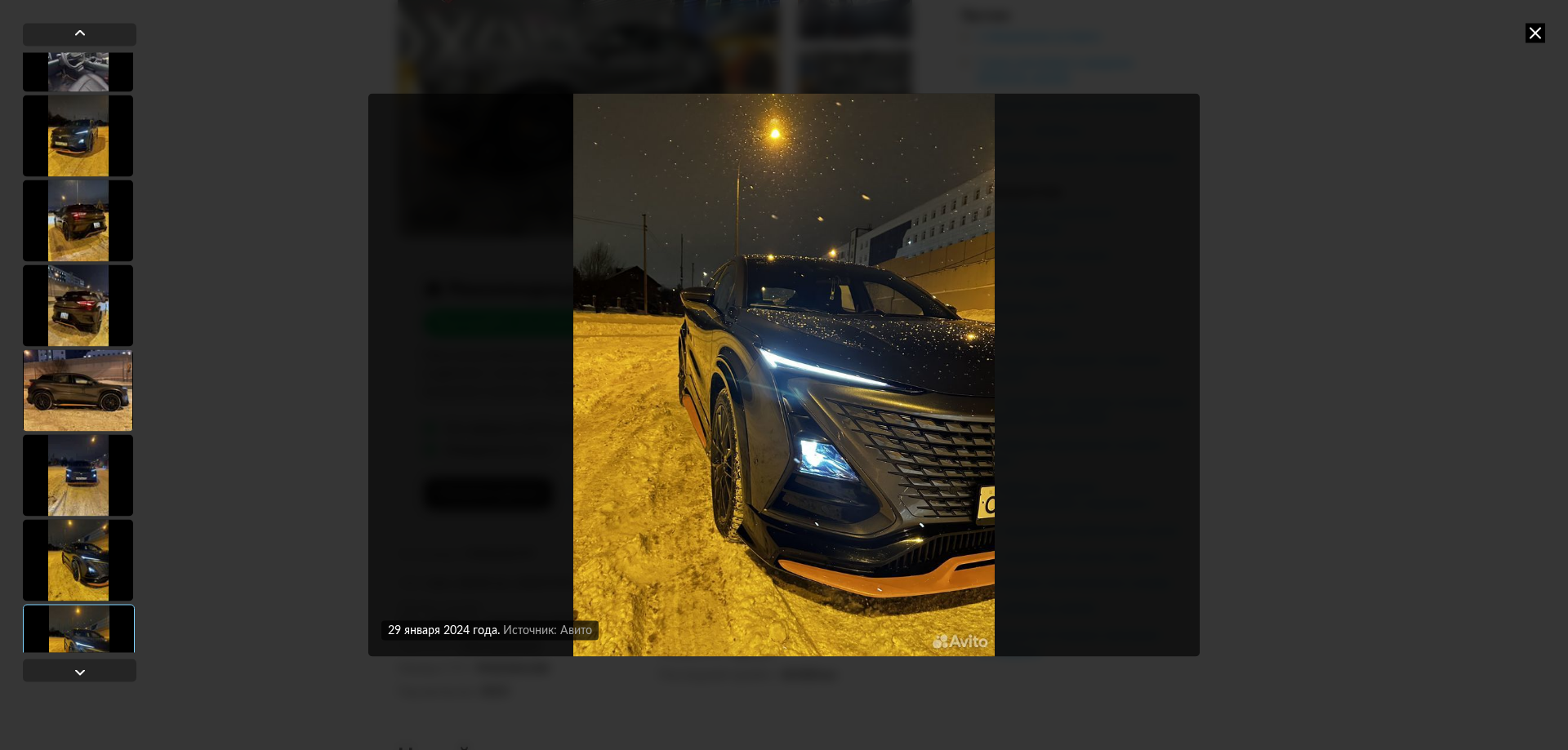
click at [1540, 33] on icon at bounding box center [1535, 33] width 20 height 20
